Goal: Task Accomplishment & Management: Manage account settings

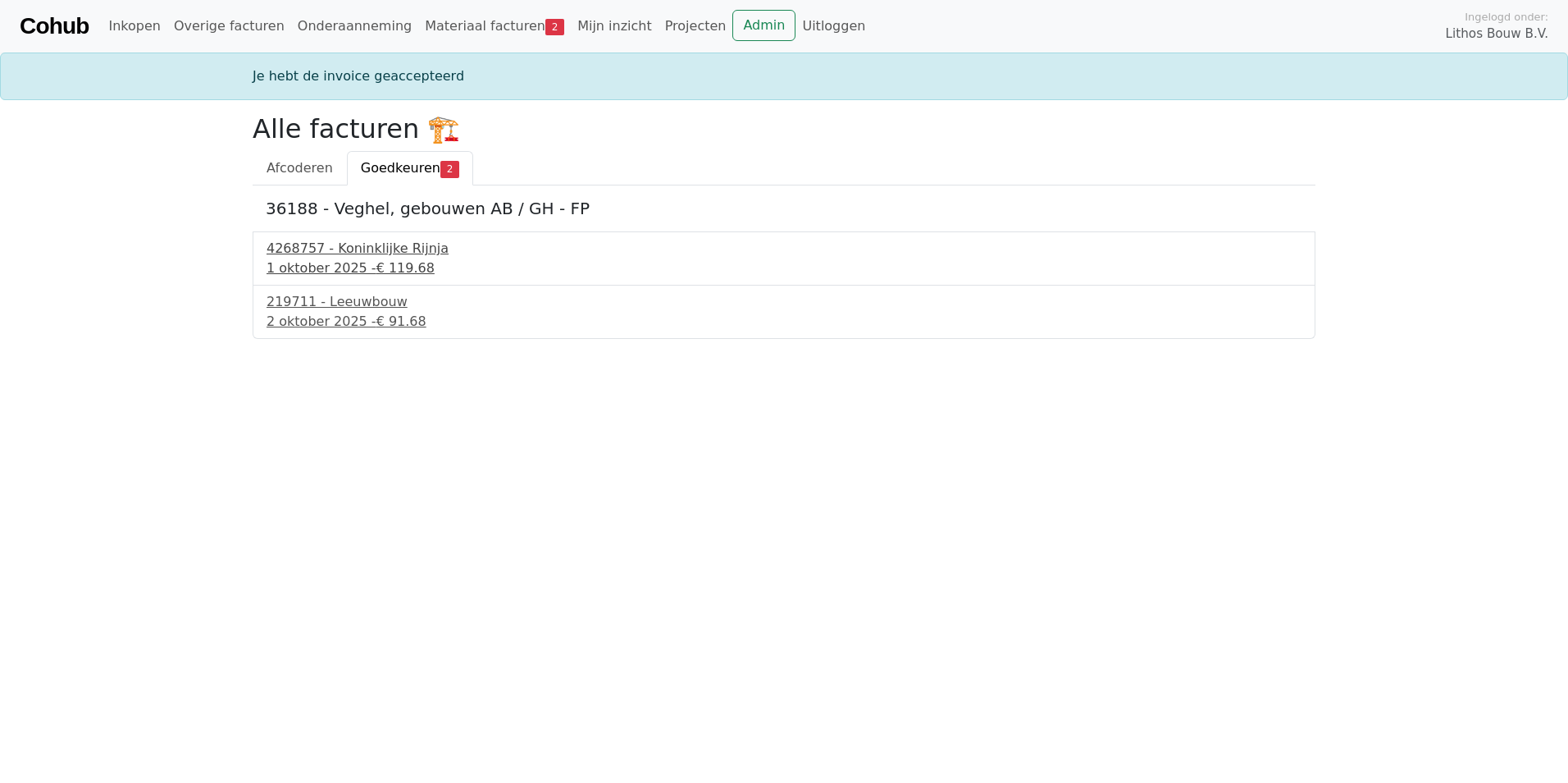
click at [336, 254] on div "4268757 - Koninklijke Rijnja" at bounding box center [784, 249] width 1035 height 20
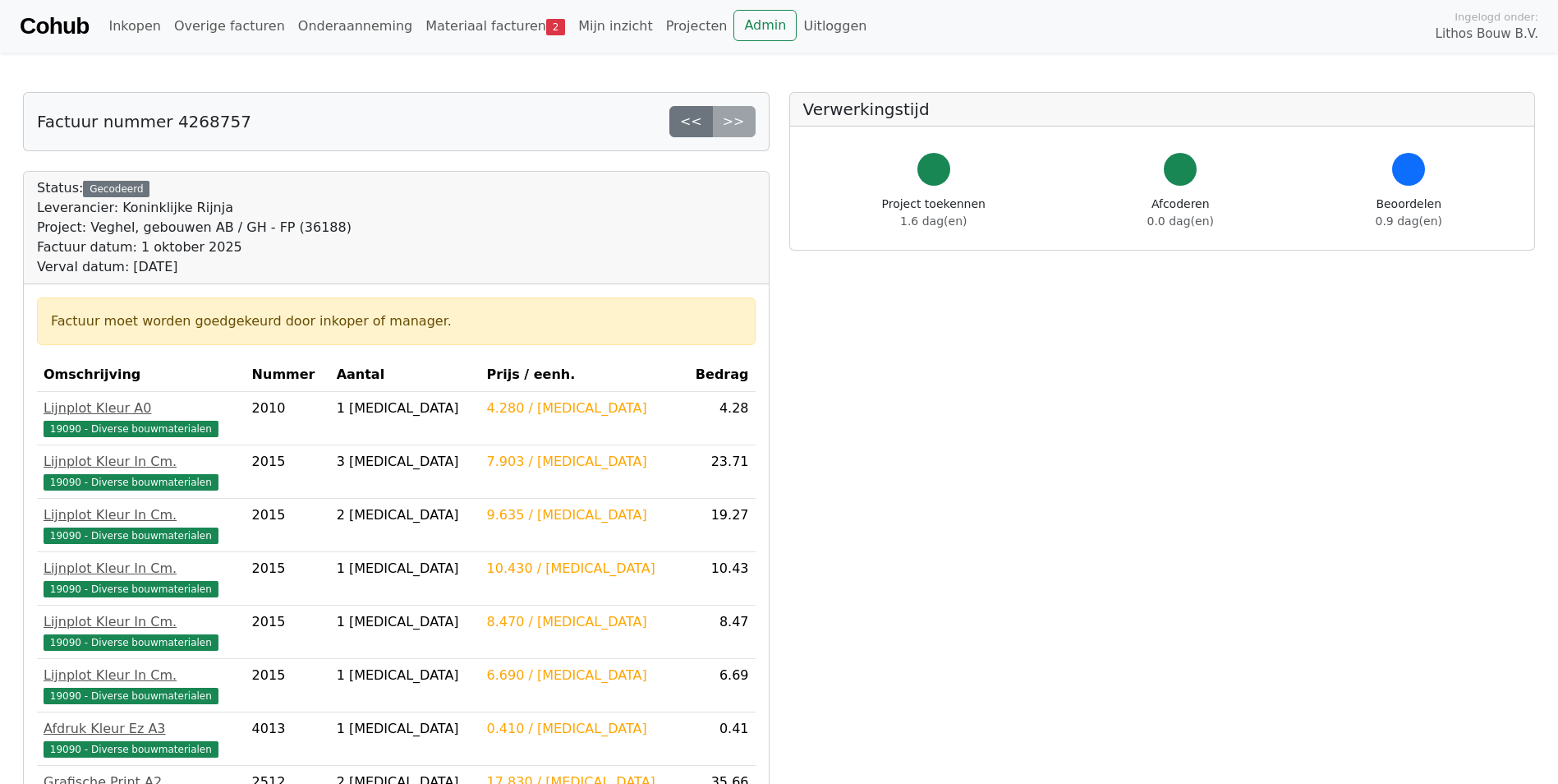
scroll to position [434, 0]
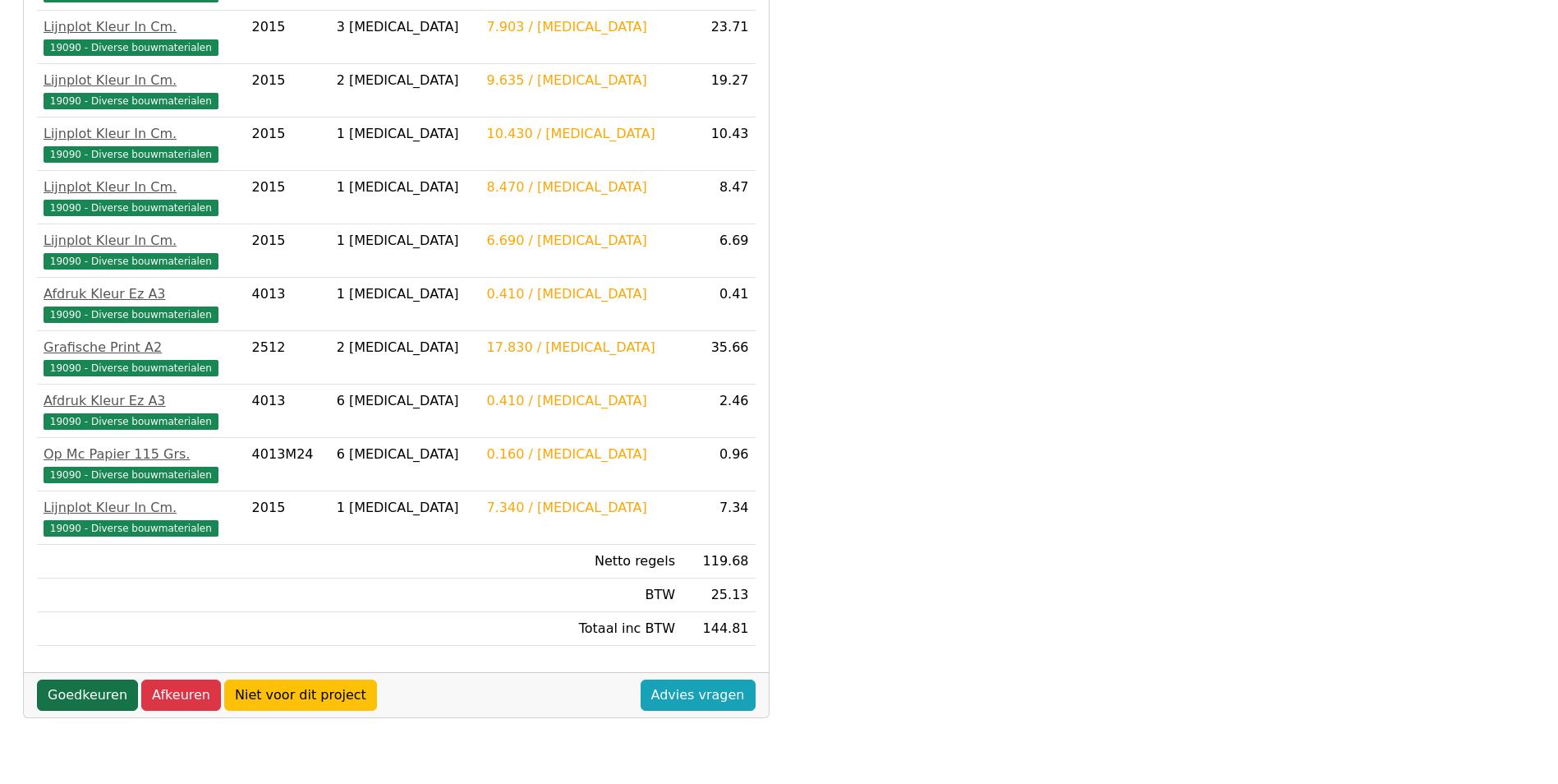
click at [80, 693] on link "Goedkeuren" at bounding box center [87, 694] width 101 height 31
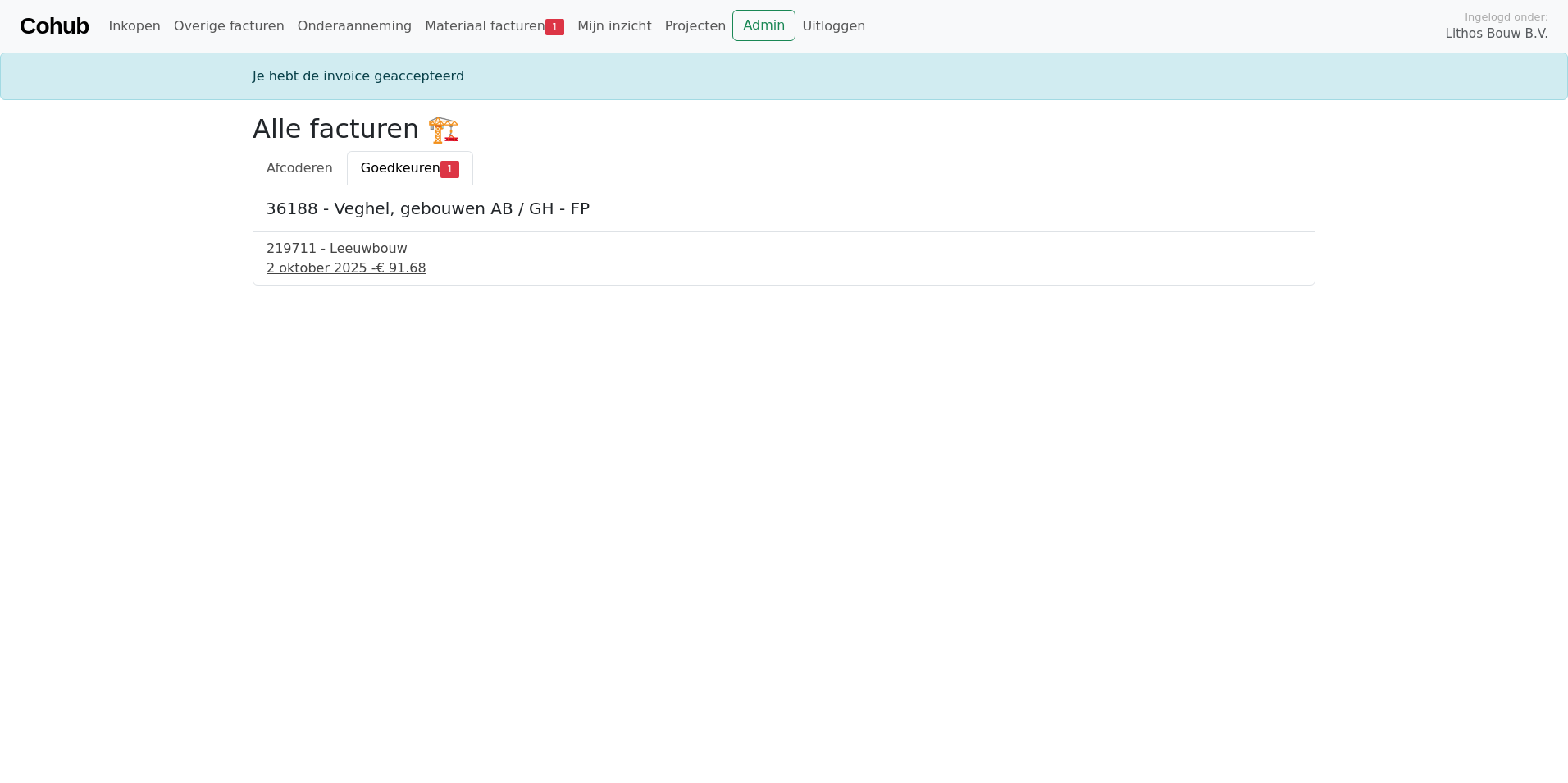
click at [323, 255] on div "219711 - Leeuwbouw" at bounding box center [784, 249] width 1035 height 20
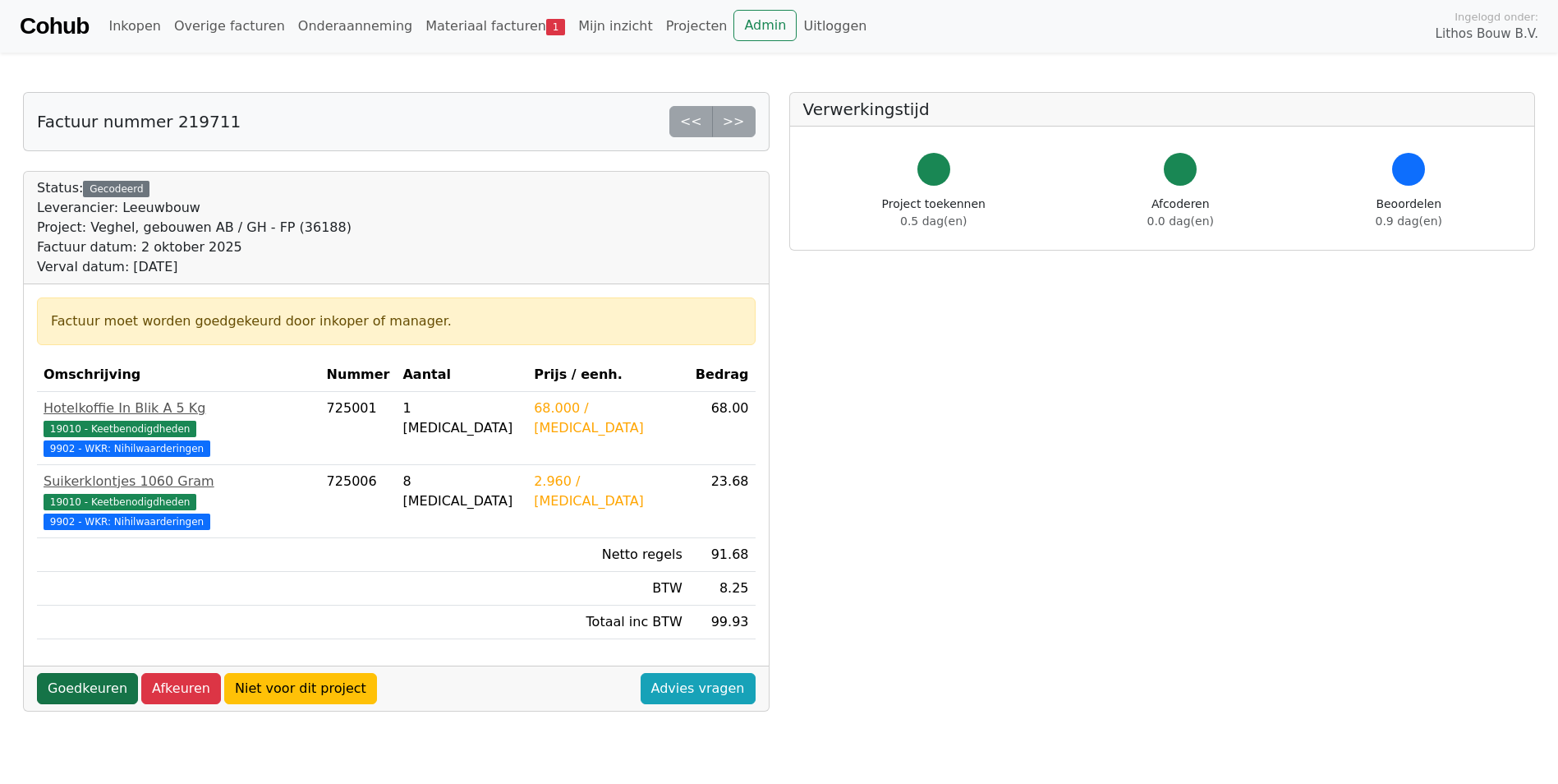
click at [75, 672] on link "Goedkeuren" at bounding box center [87, 688] width 101 height 31
